Goal: Task Accomplishment & Management: Manage account settings

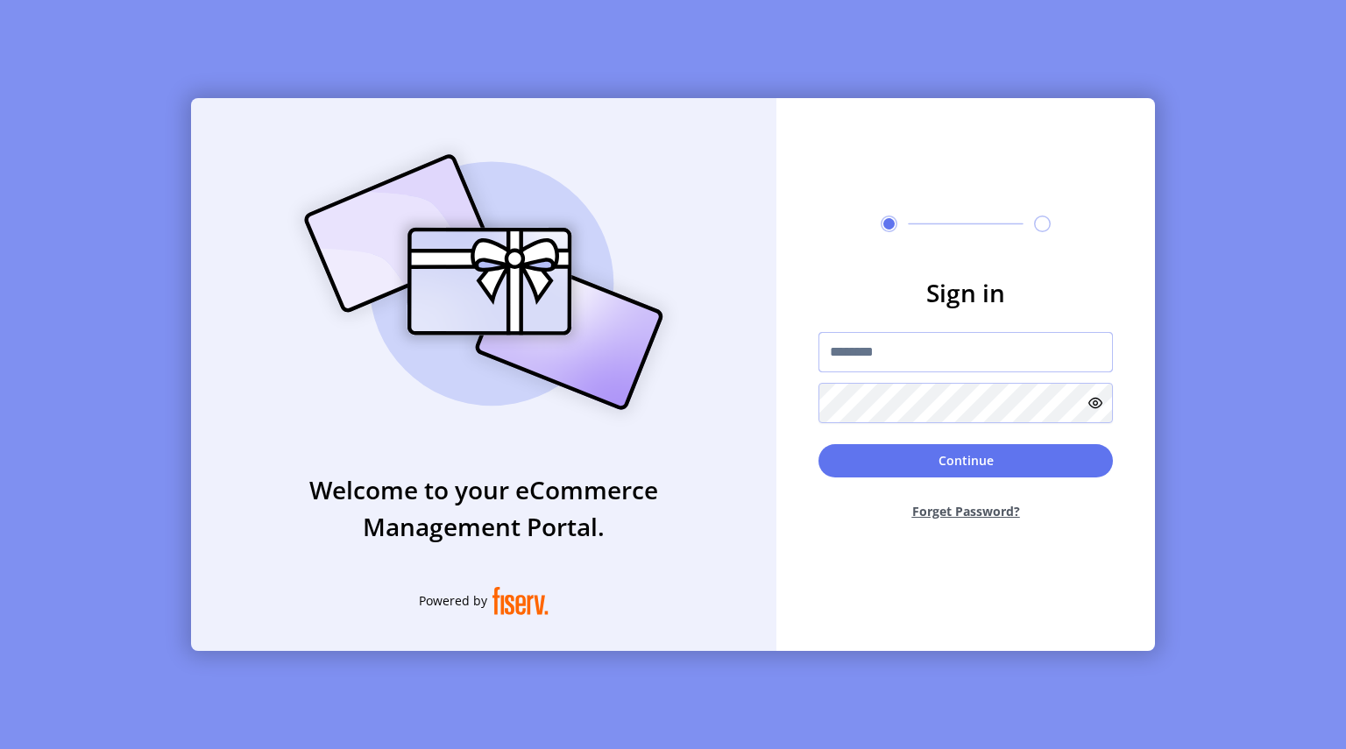
click at [869, 347] on input "text" at bounding box center [965, 352] width 294 height 40
type input "**********"
click at [818, 444] on button "Continue" at bounding box center [965, 460] width 294 height 33
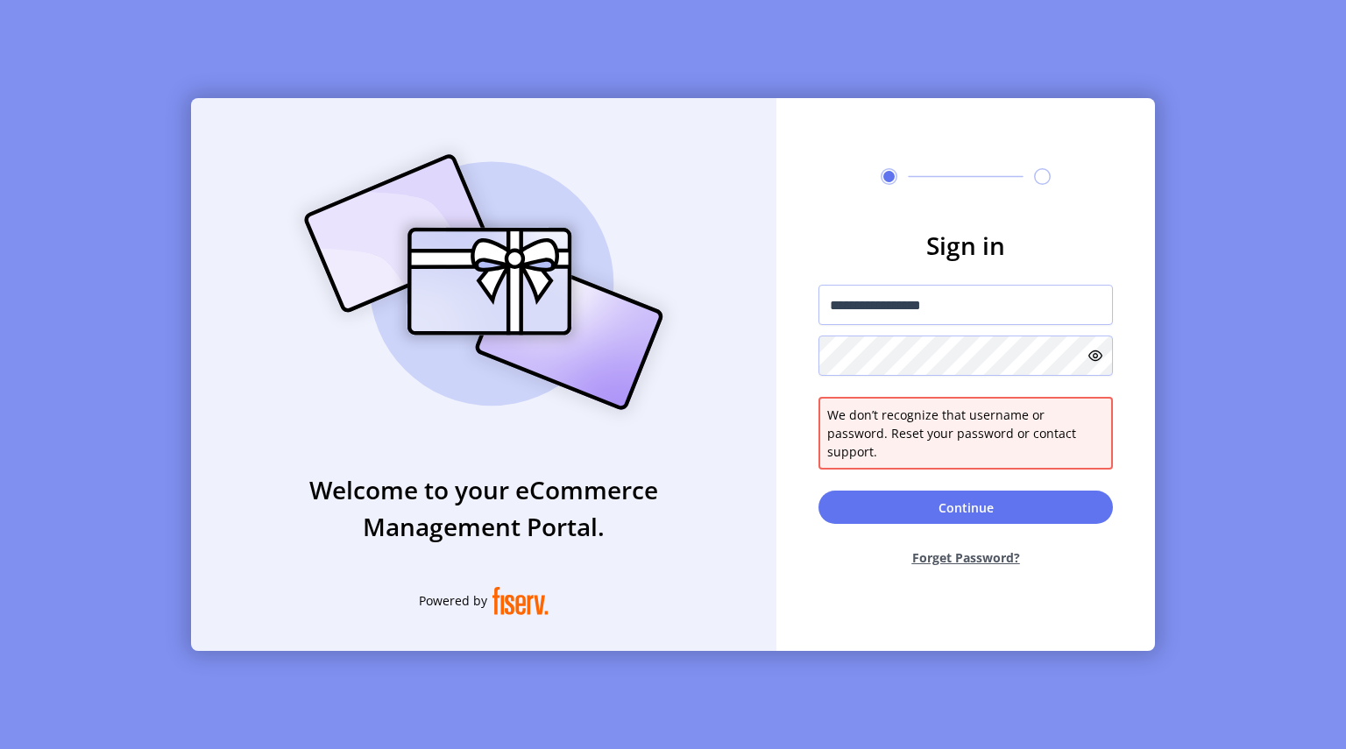
click at [1088, 363] on icon at bounding box center [1095, 356] width 14 height 14
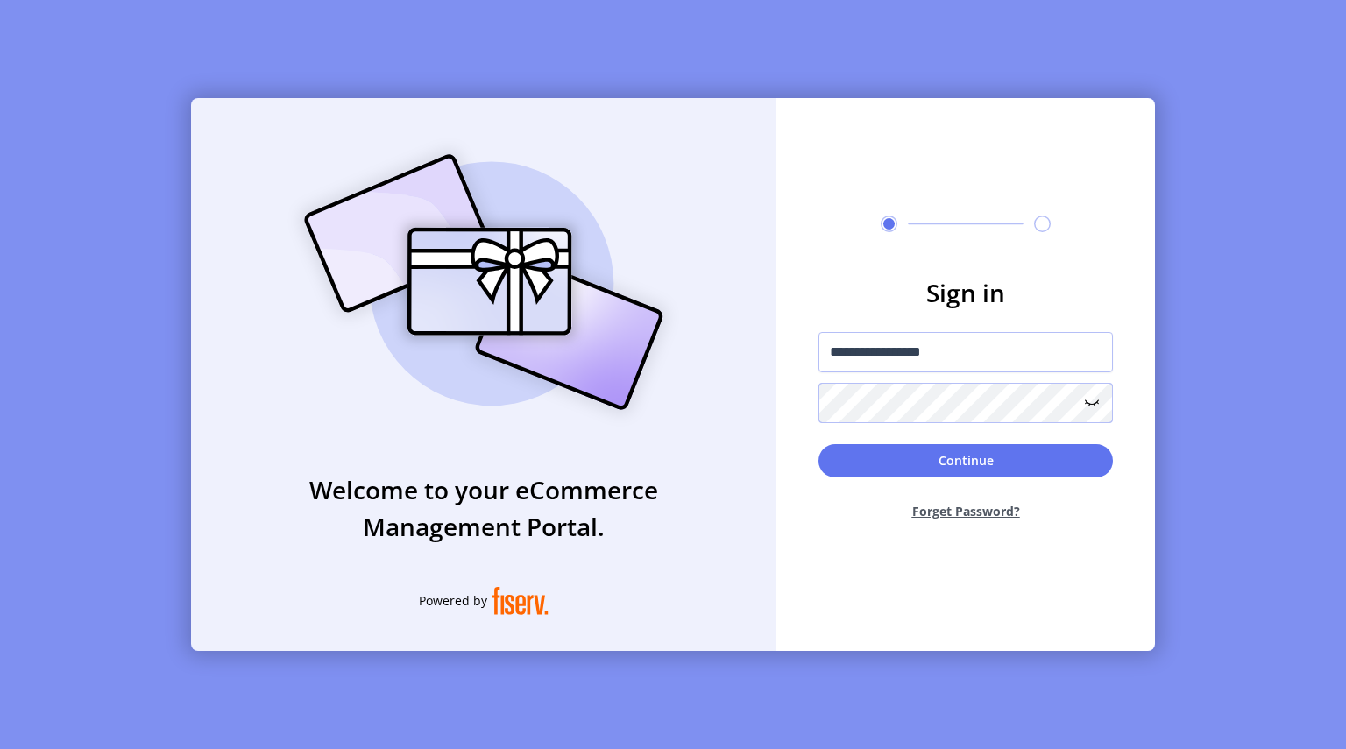
click at [818, 444] on button "Continue" at bounding box center [965, 460] width 294 height 33
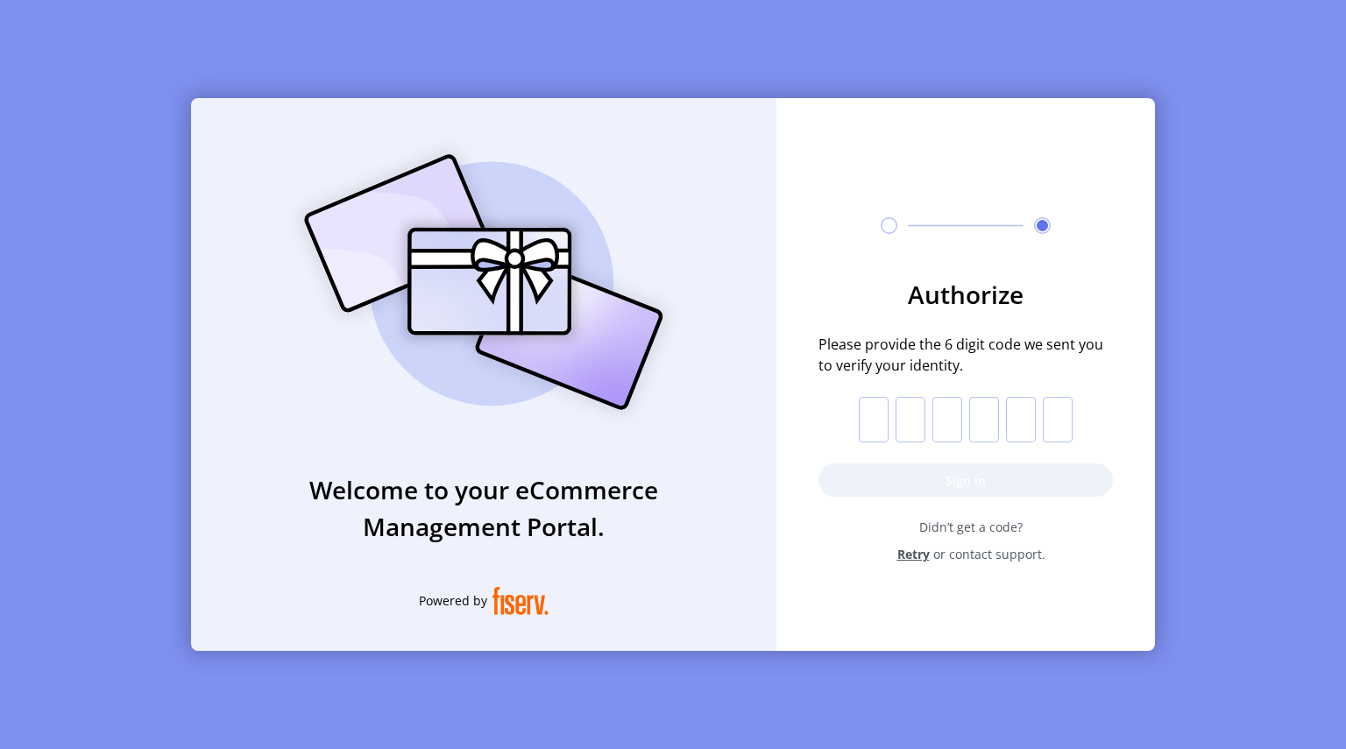
click at [883, 403] on input "text" at bounding box center [873, 420] width 30 height 46
type input "*"
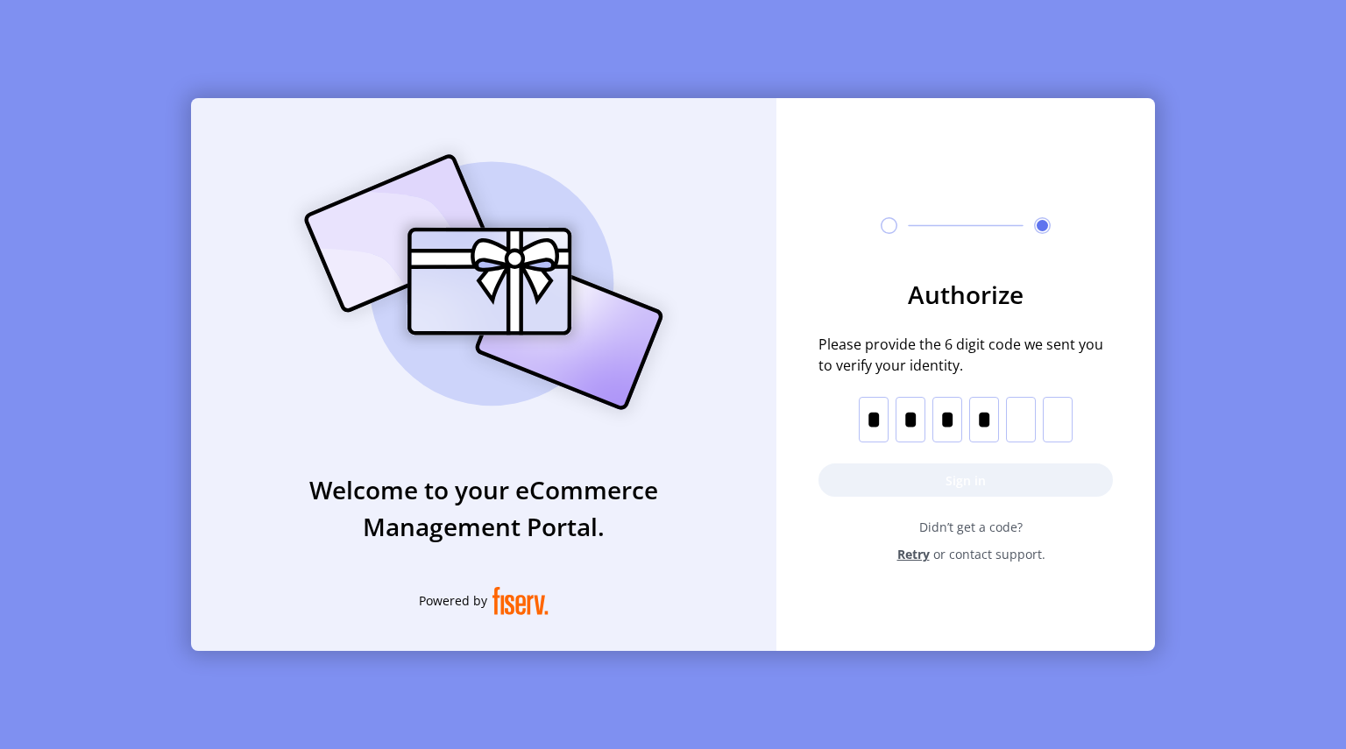
type input "*"
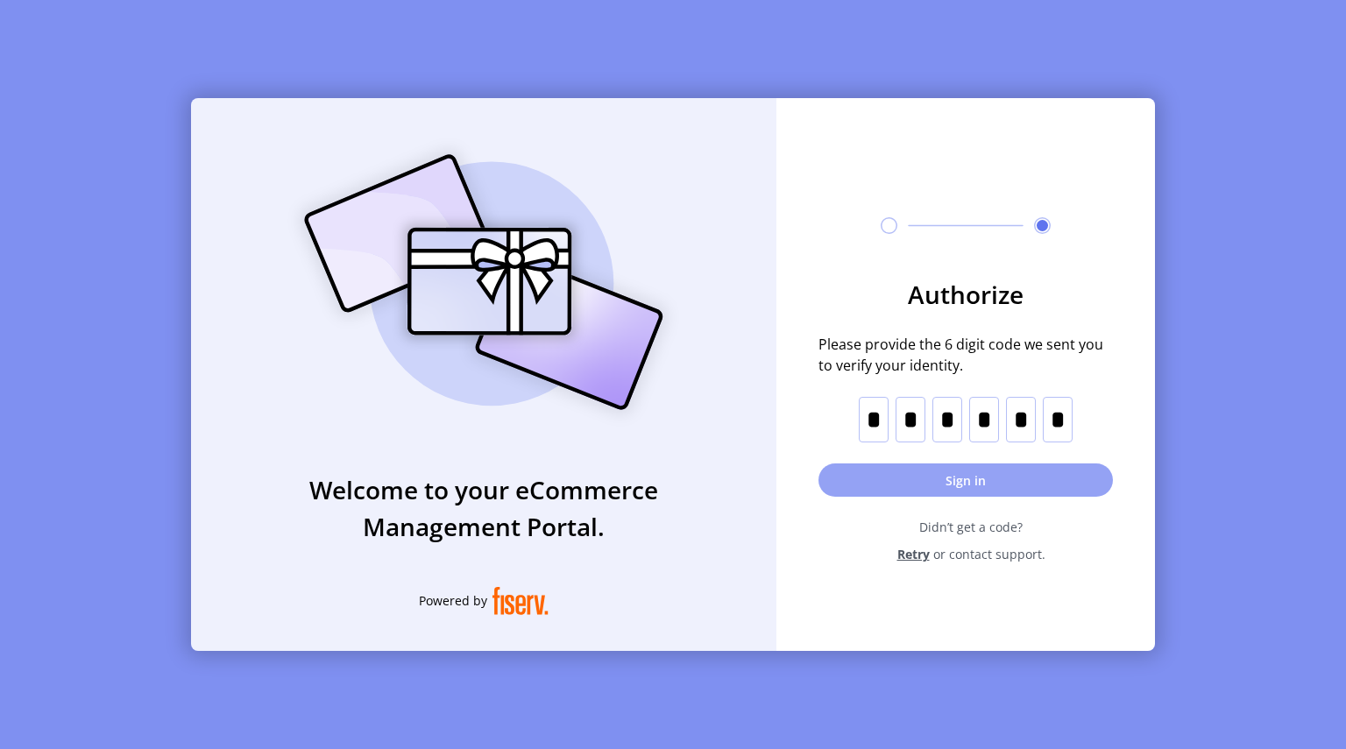
type input "*"
click at [910, 482] on button "Sign in" at bounding box center [965, 479] width 294 height 33
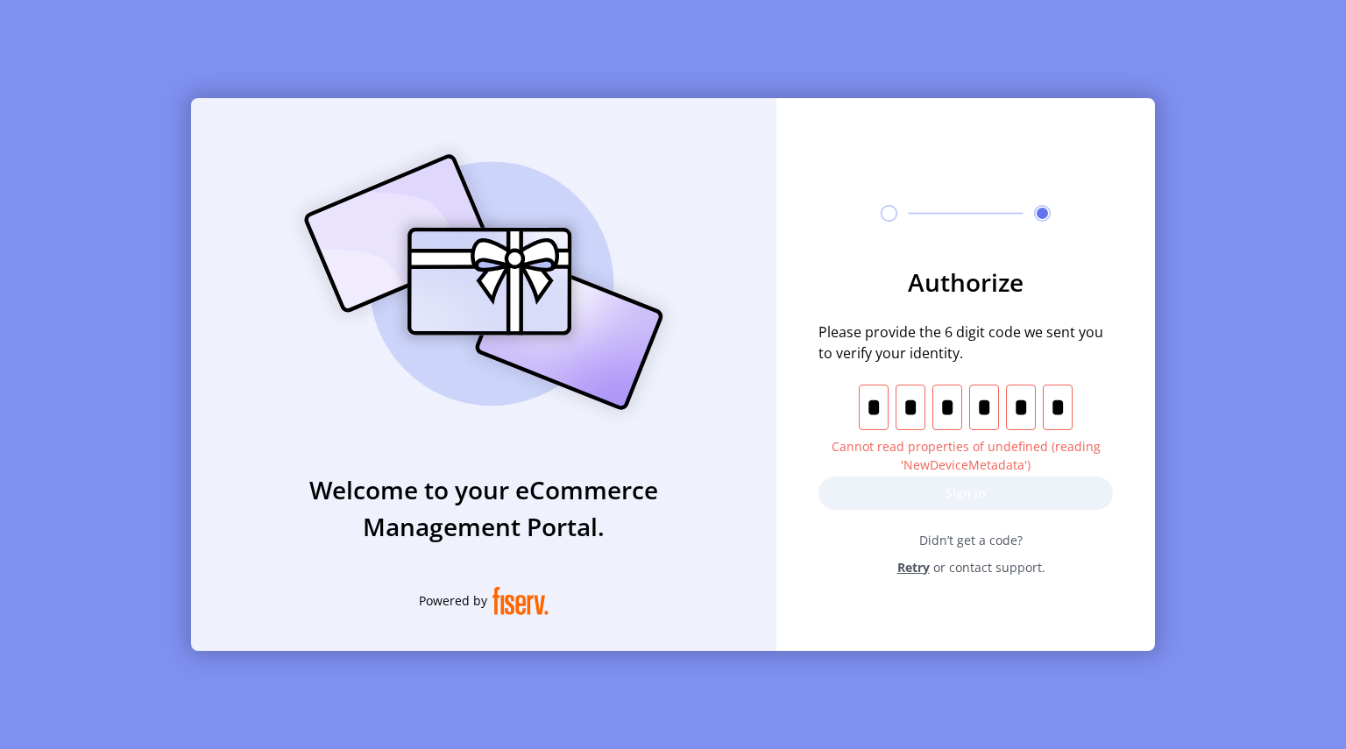
click at [872, 401] on input "*" at bounding box center [873, 408] width 30 height 46
click at [1069, 408] on input "*" at bounding box center [1057, 408] width 30 height 46
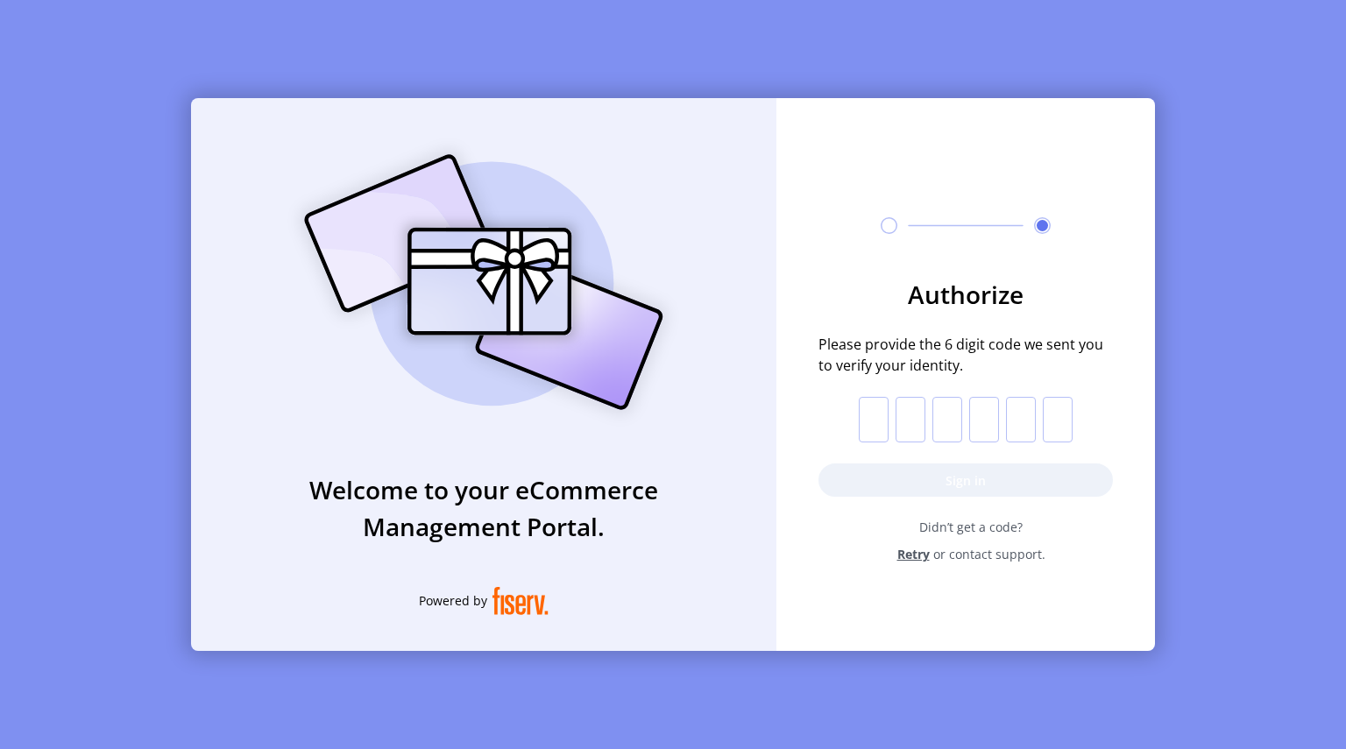
type input "*"
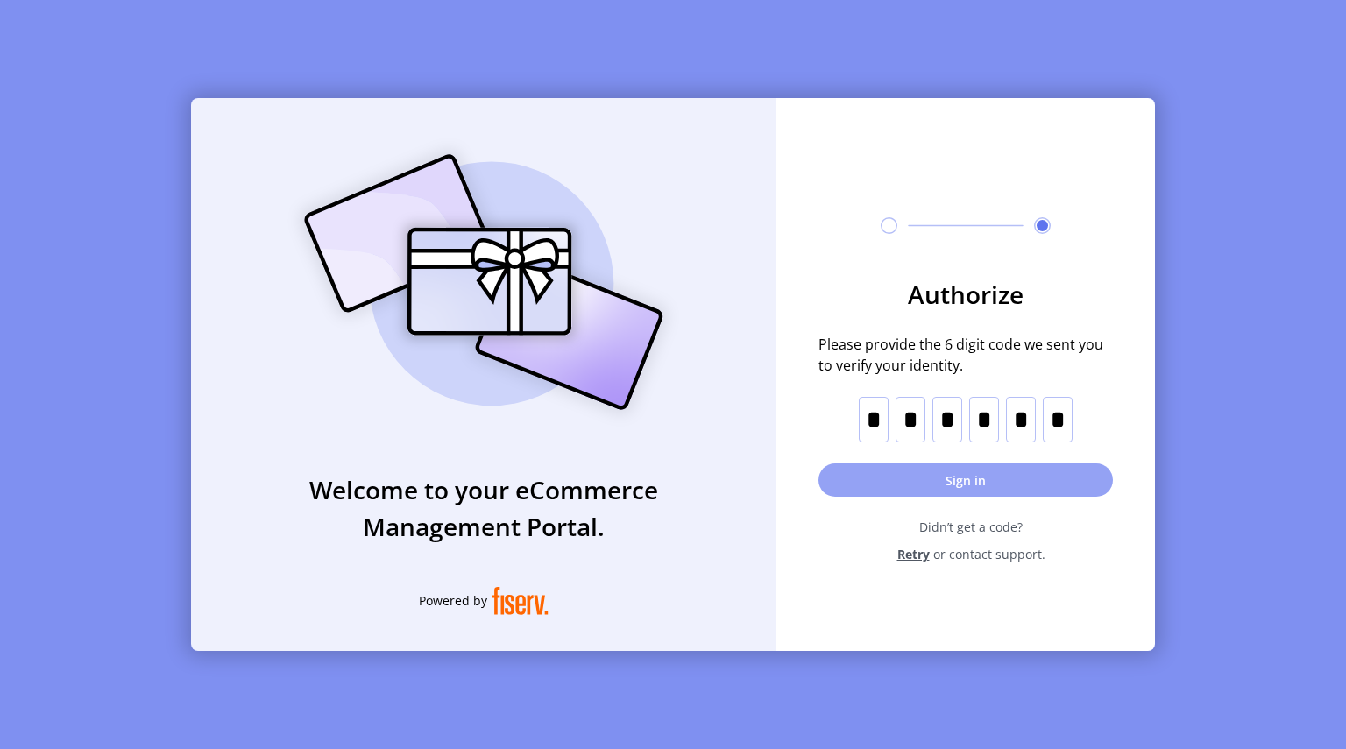
type input "*"
click at [968, 482] on button "Sign in" at bounding box center [965, 479] width 294 height 33
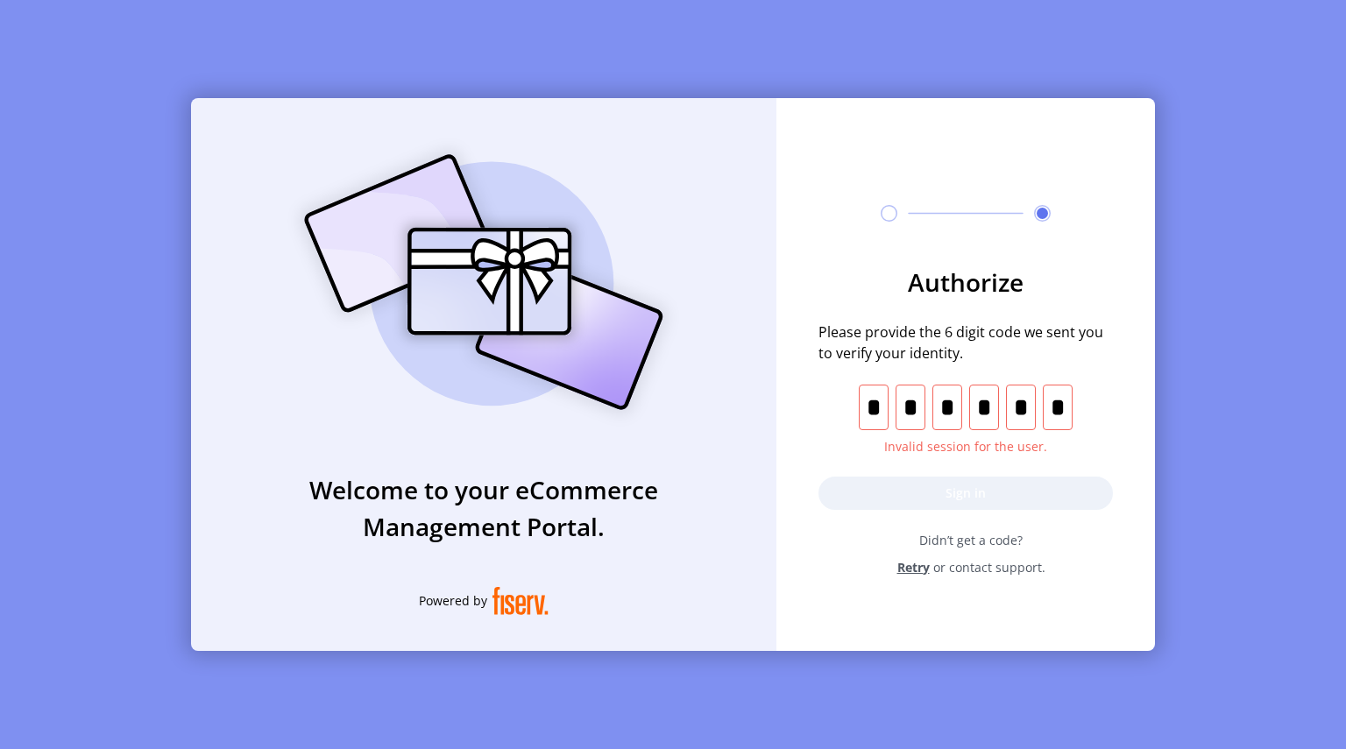
click at [918, 567] on span "Retry" at bounding box center [913, 567] width 32 height 18
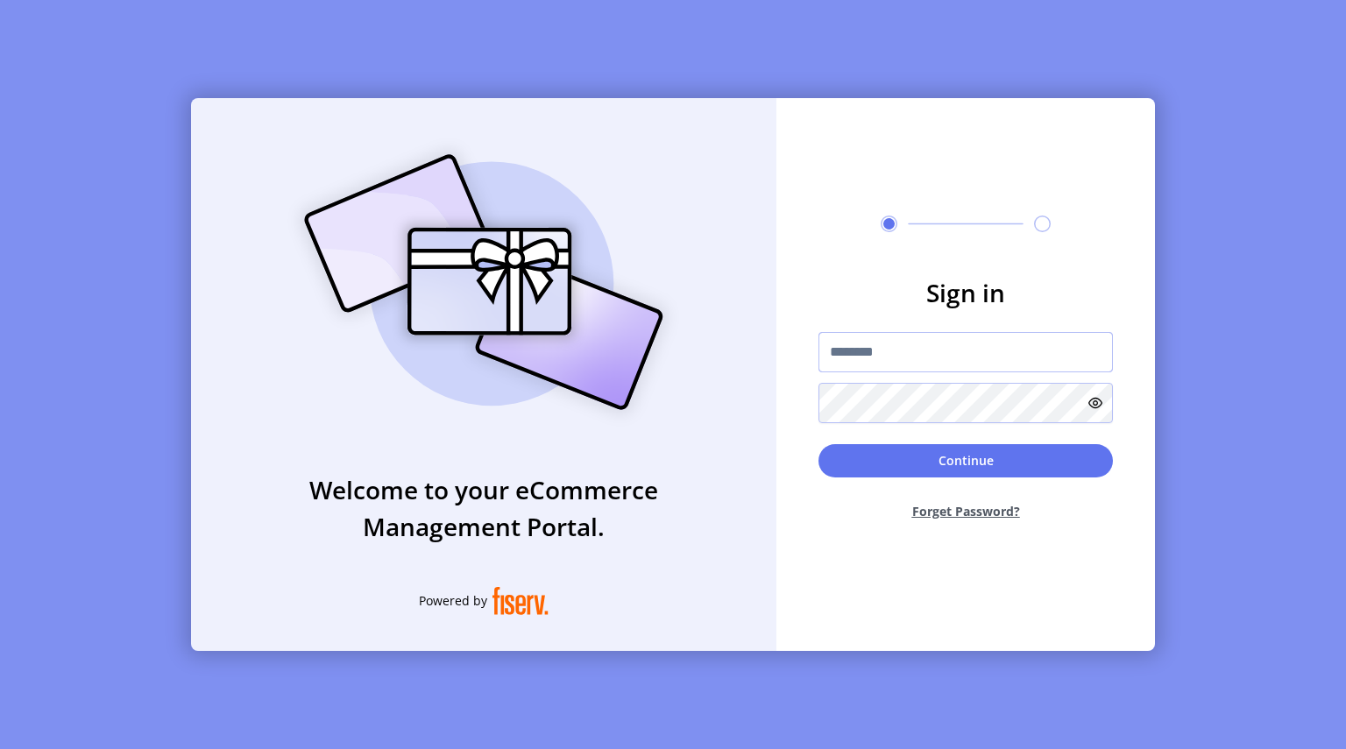
click at [885, 353] on input "text" at bounding box center [965, 352] width 294 height 40
type input "**********"
click at [818, 444] on button "Continue" at bounding box center [965, 460] width 294 height 33
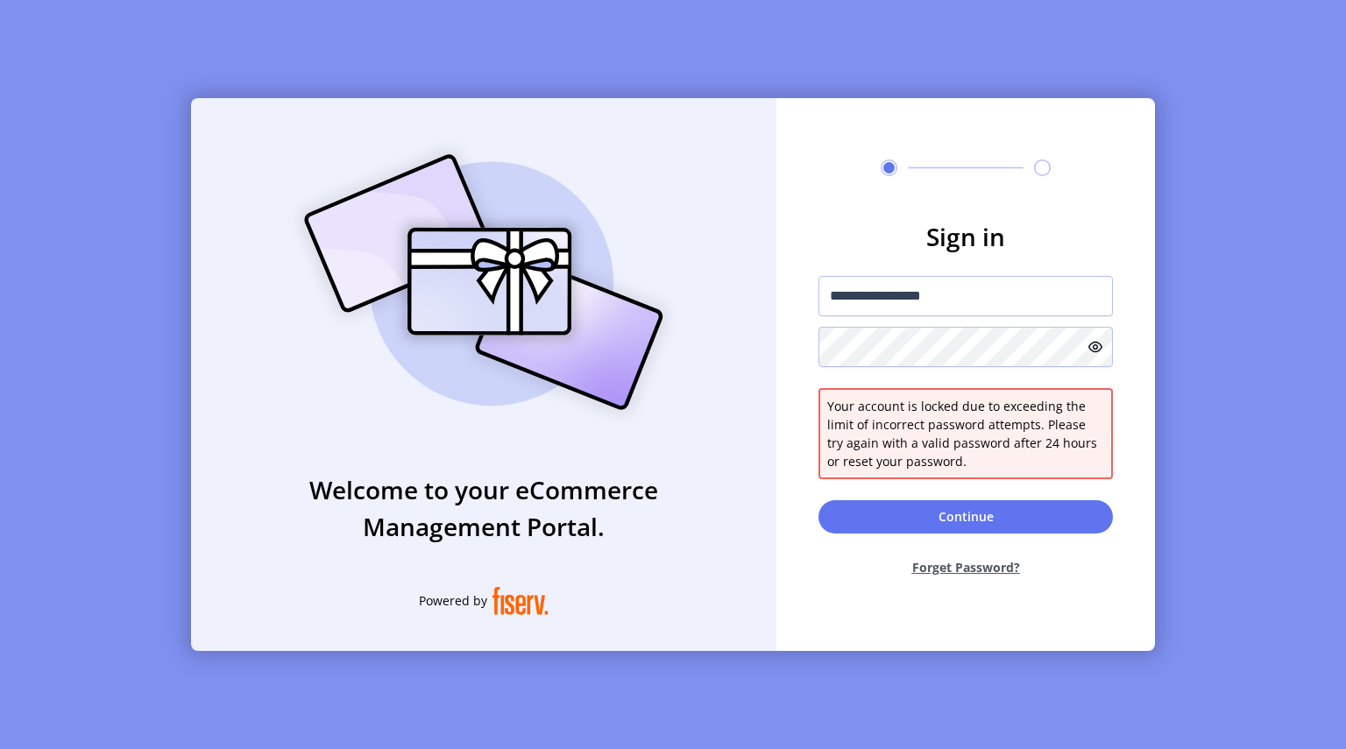
click at [973, 567] on button "Forget Password?" at bounding box center [965, 567] width 294 height 46
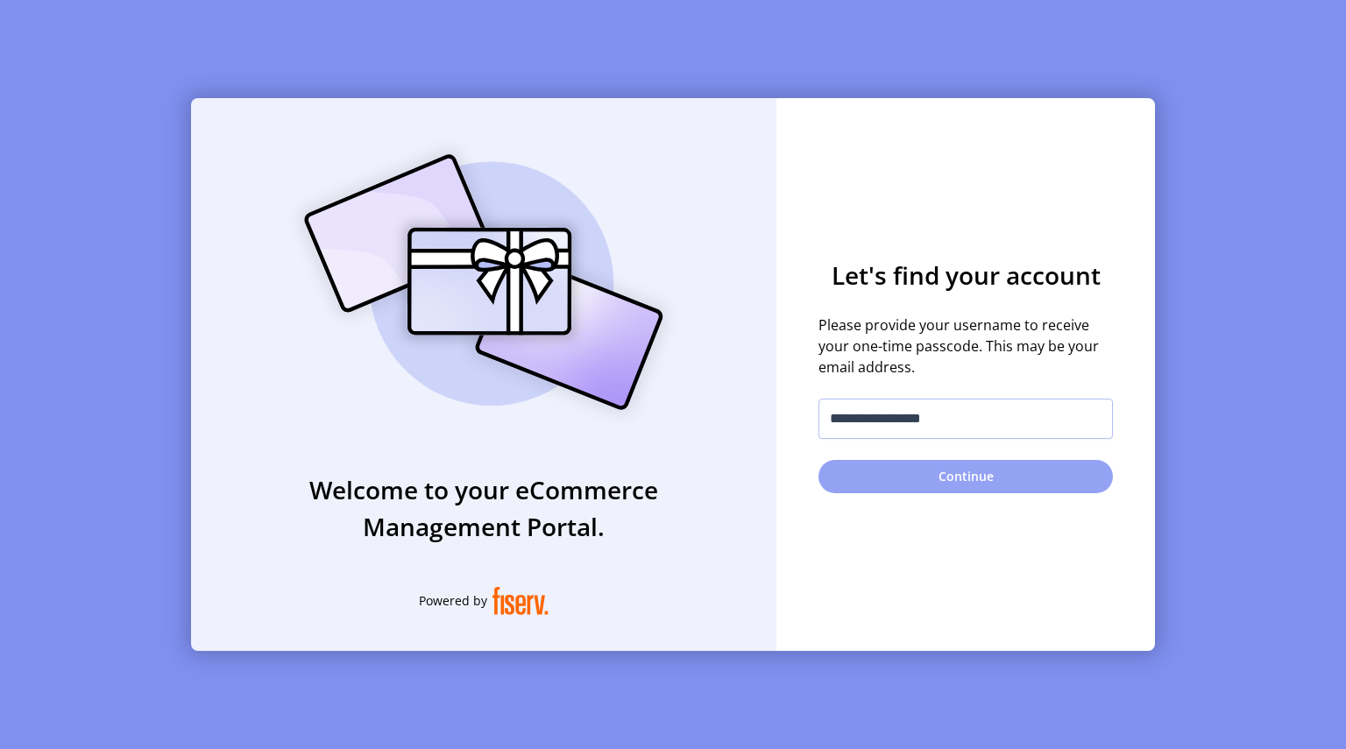
click at [983, 478] on button "Continue" at bounding box center [965, 476] width 294 height 33
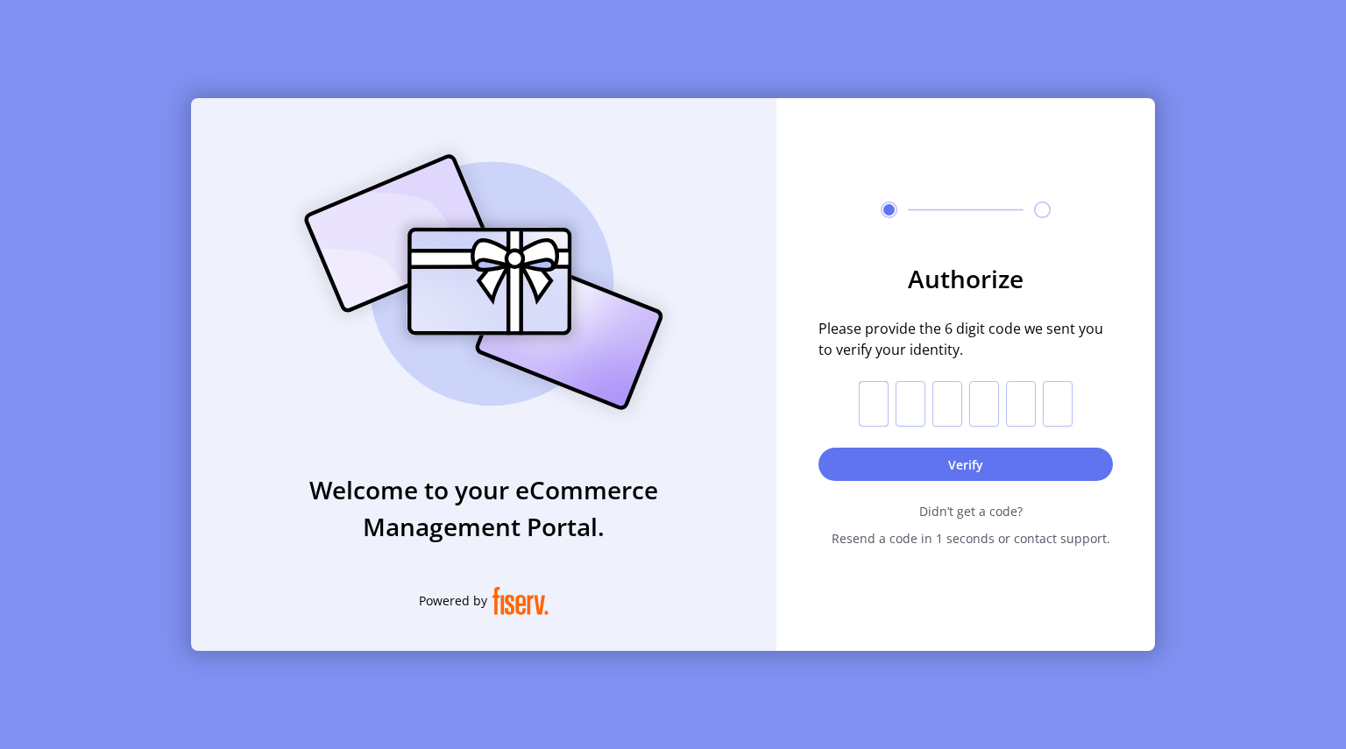
click at [885, 391] on input "text" at bounding box center [873, 404] width 30 height 46
type input "*"
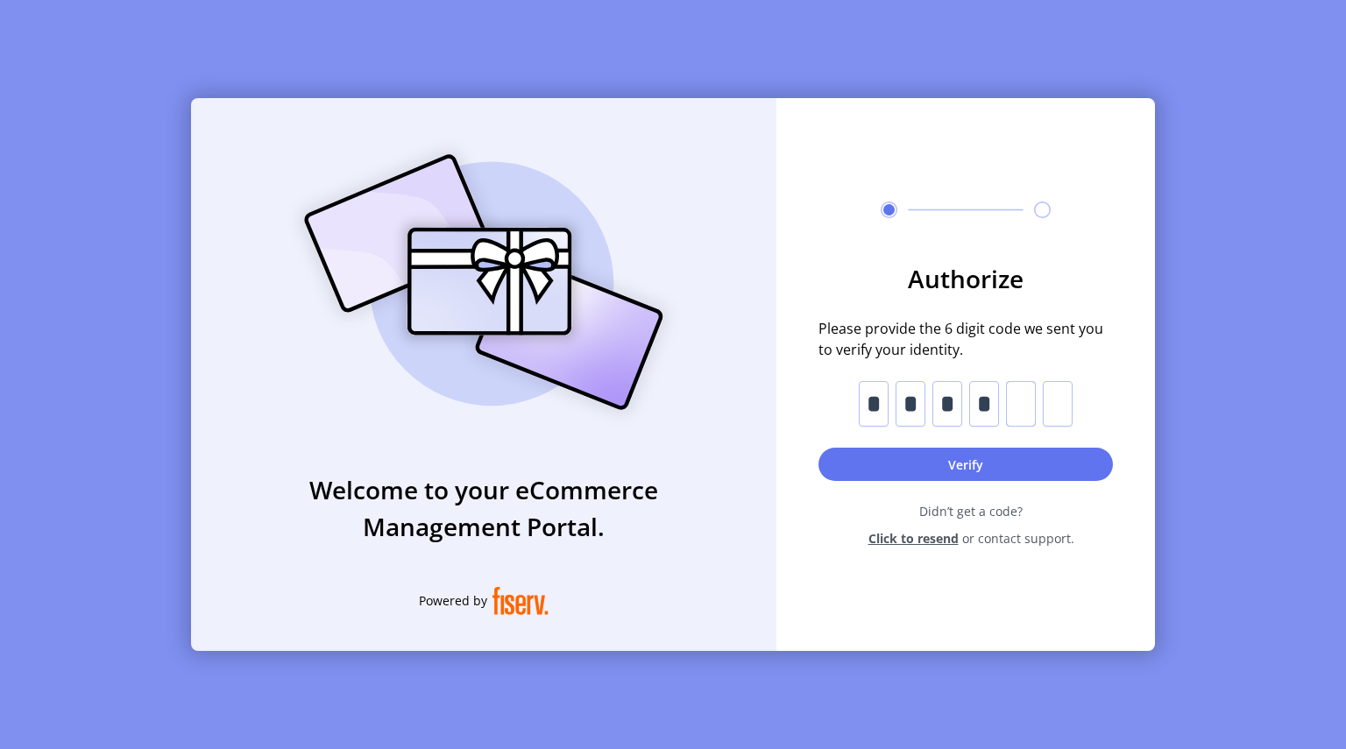
type input "*"
click at [949, 473] on button "Verify" at bounding box center [965, 464] width 294 height 33
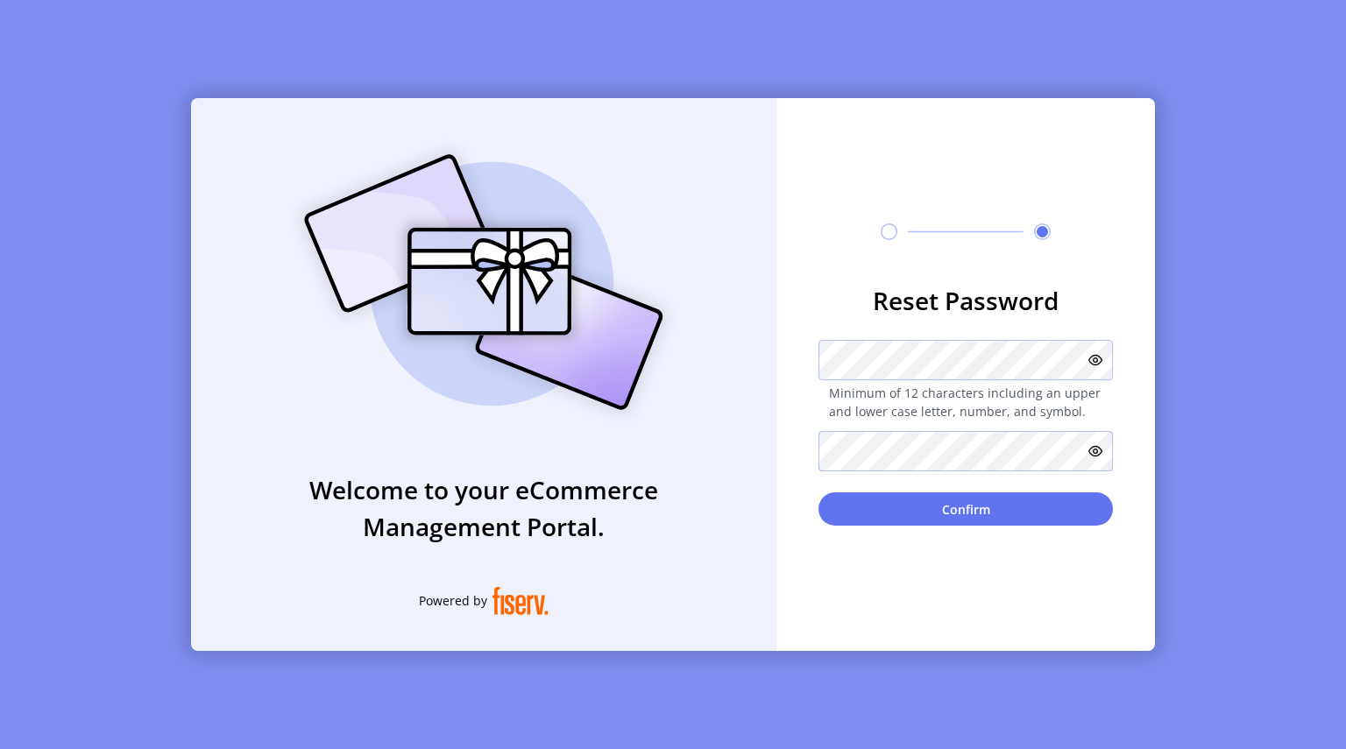
click at [818, 492] on button "Confirm" at bounding box center [965, 508] width 294 height 33
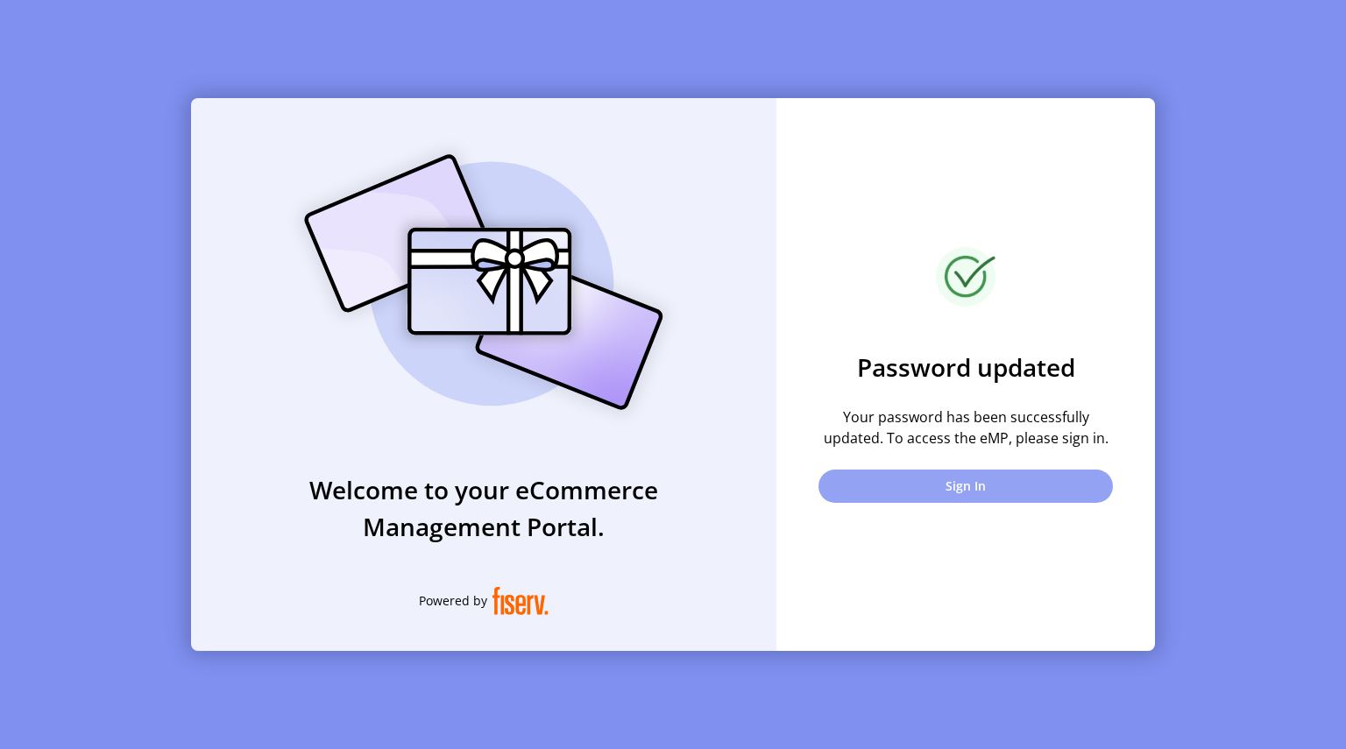
click at [942, 483] on button "Sign In" at bounding box center [965, 486] width 294 height 33
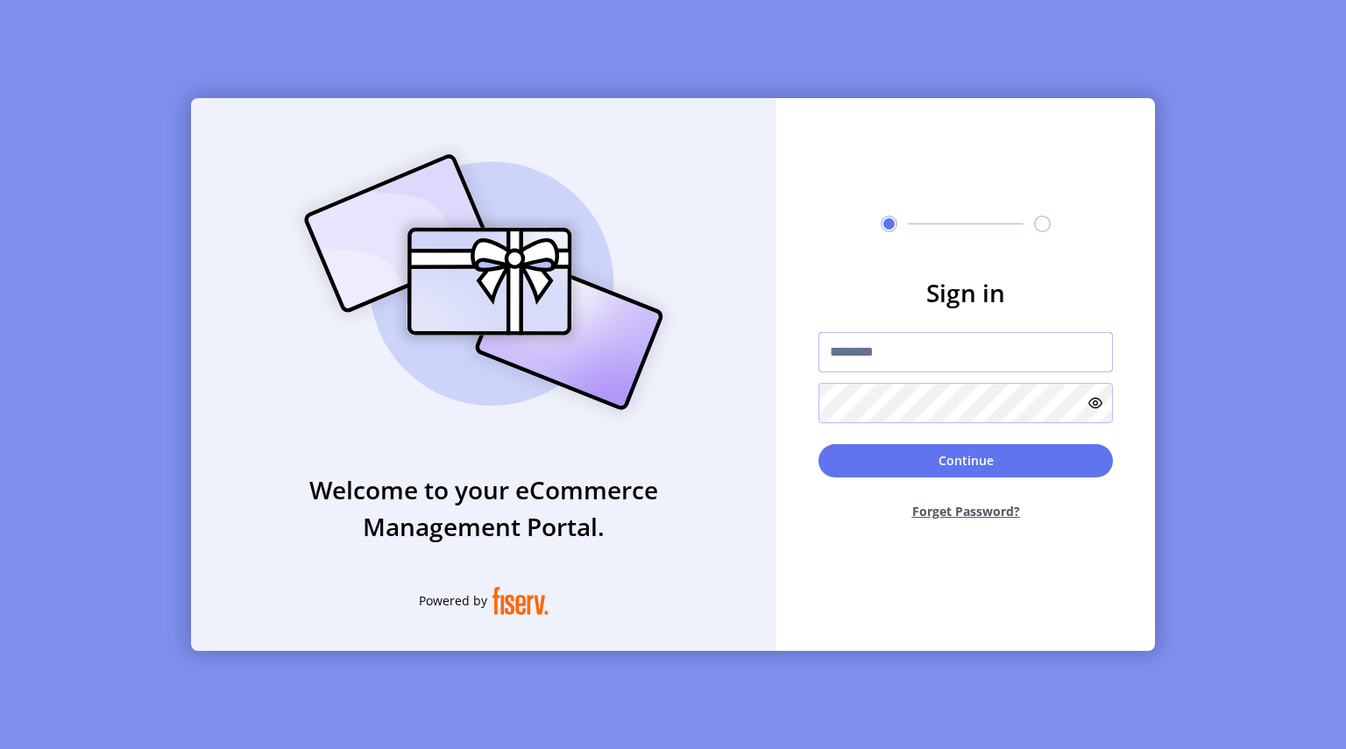
click at [851, 349] on input "text" at bounding box center [965, 352] width 294 height 40
type input "**********"
click at [818, 444] on button "Continue" at bounding box center [965, 460] width 294 height 33
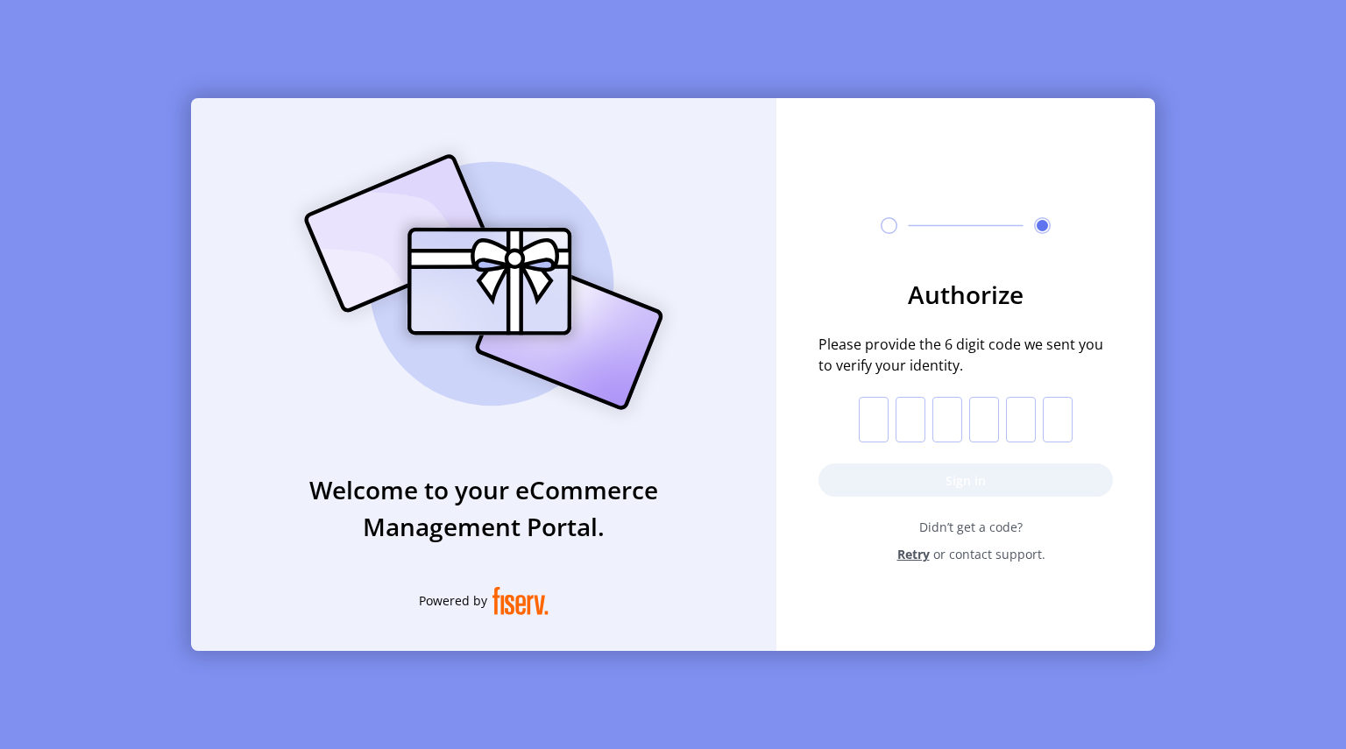
click at [876, 425] on input "text" at bounding box center [873, 420] width 30 height 46
type input "*"
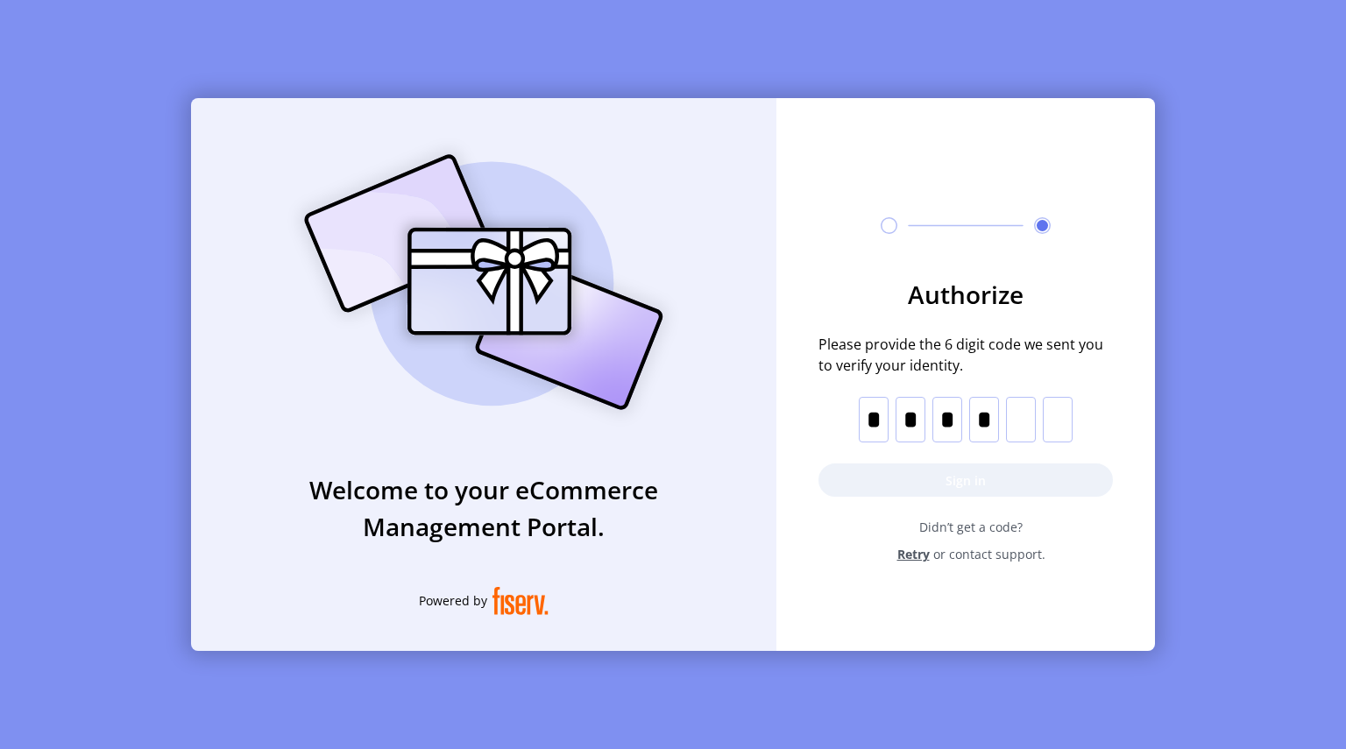
type input "*"
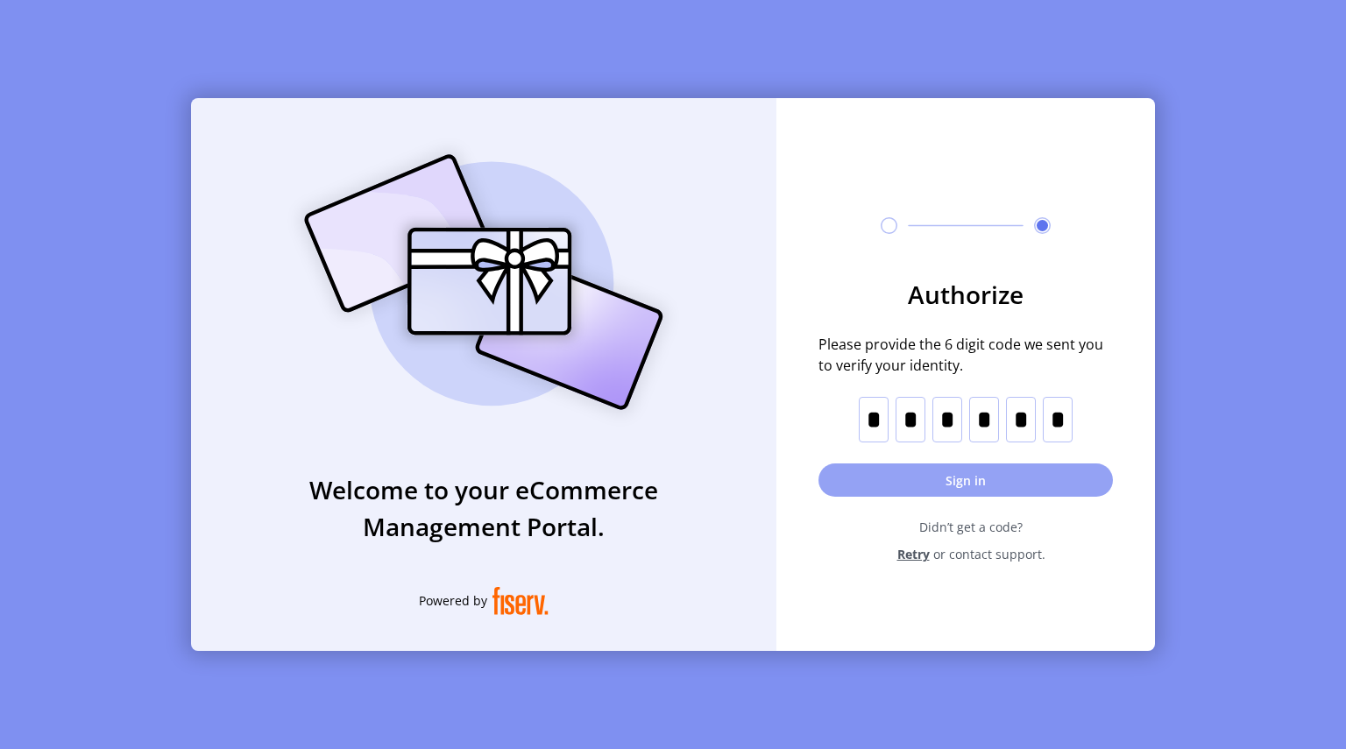
type input "*"
click at [887, 491] on button "Sign in" at bounding box center [965, 479] width 294 height 33
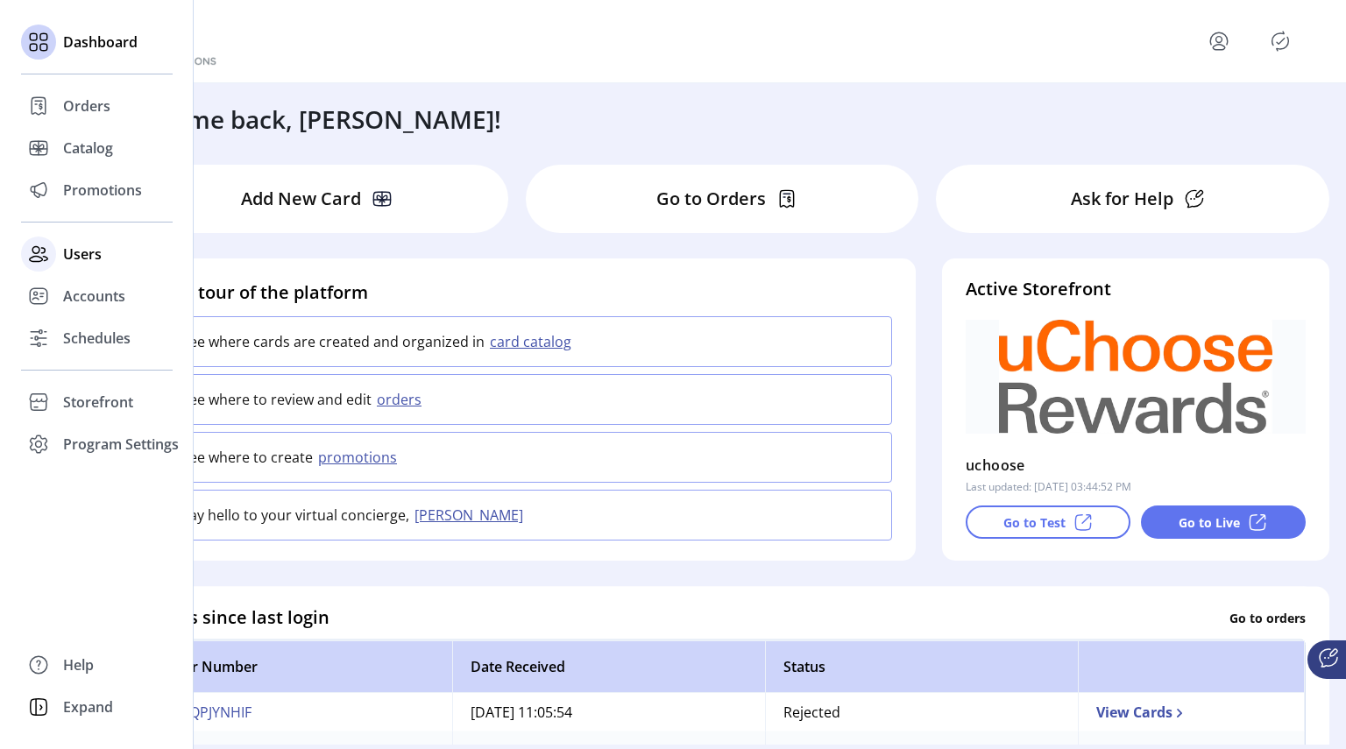
click at [67, 248] on span "Users" at bounding box center [82, 254] width 39 height 21
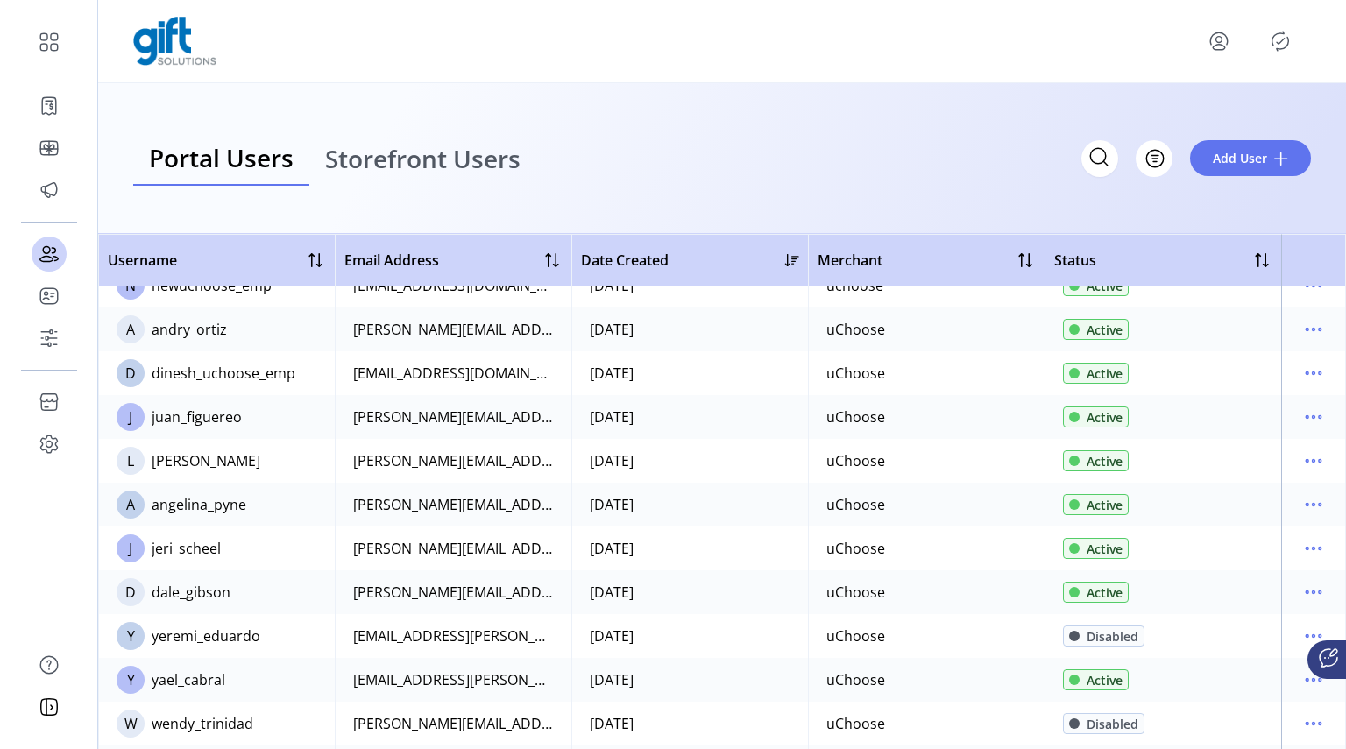
scroll to position [112, 0]
click at [1312, 590] on icon "menu" at bounding box center [1313, 591] width 3 height 3
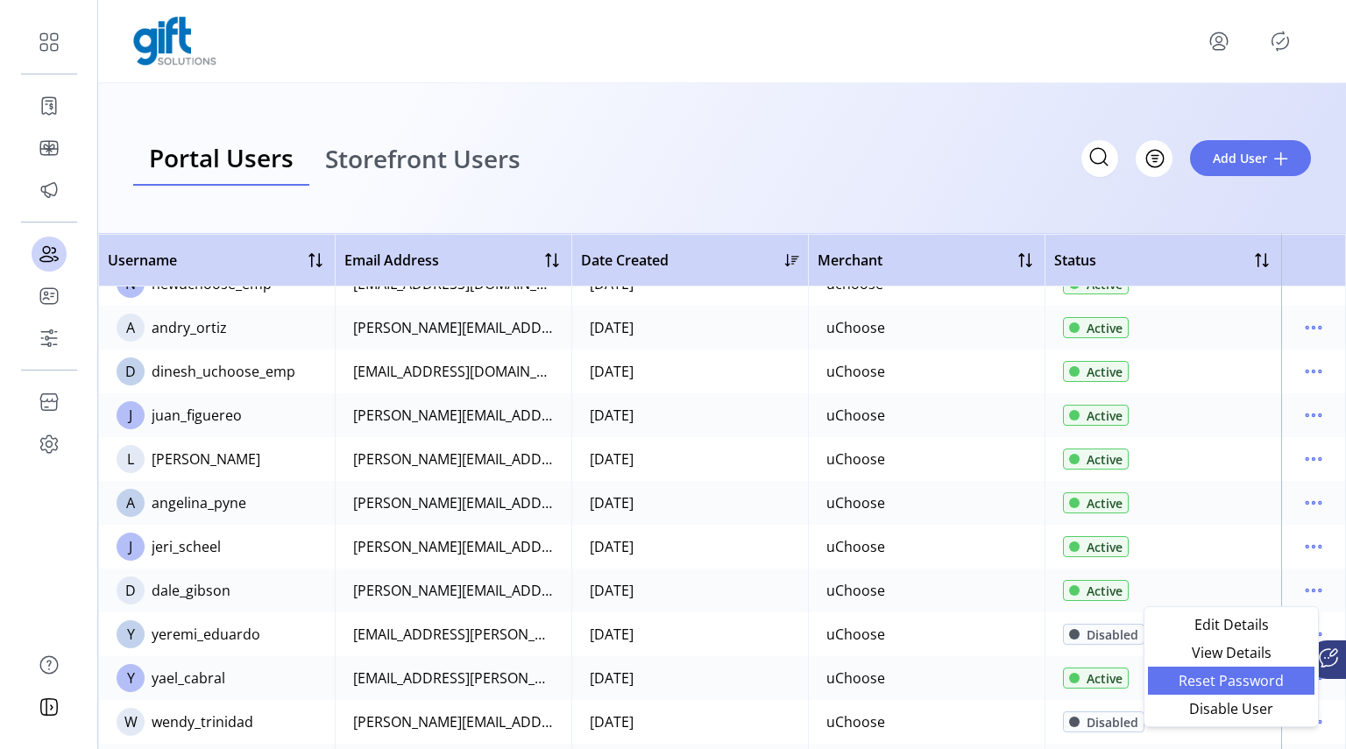
click at [1213, 675] on span "Reset Password" at bounding box center [1230, 681] width 145 height 14
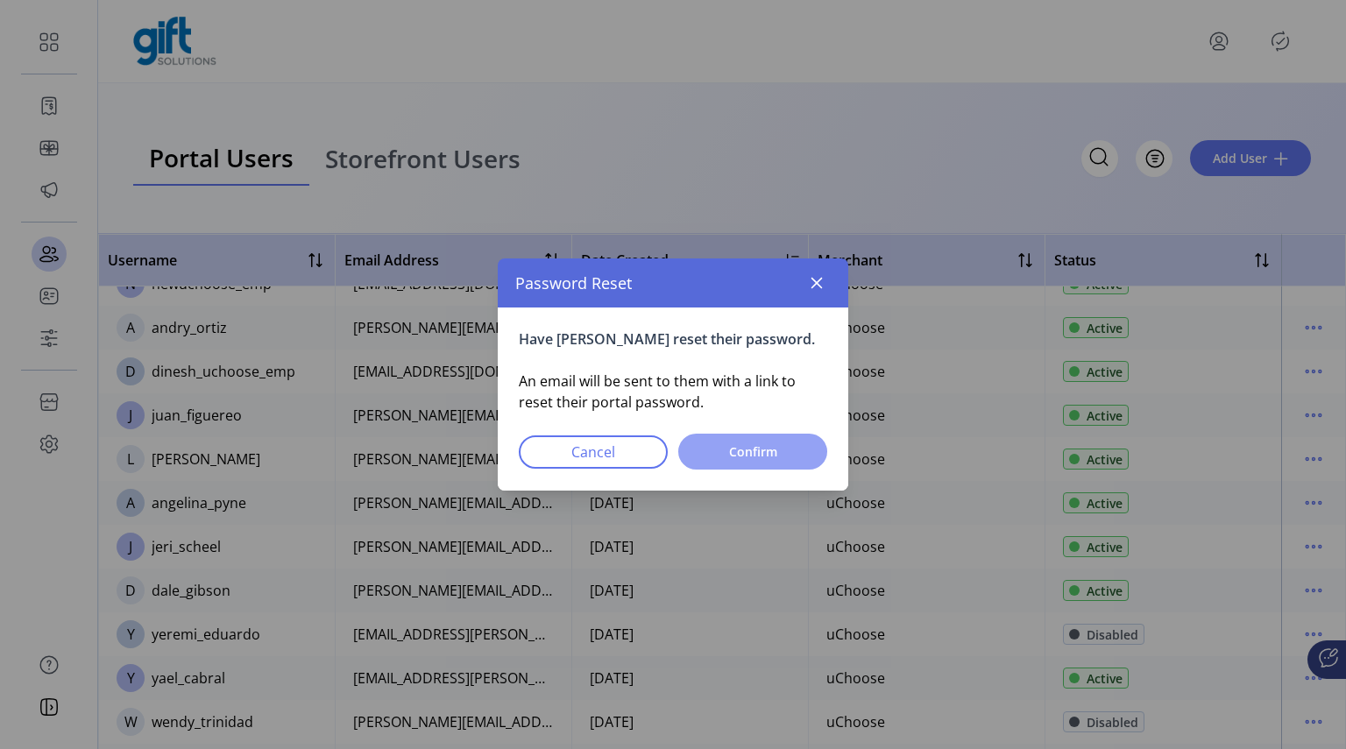
click at [754, 452] on span "Confirm" at bounding box center [752, 451] width 103 height 18
